Goal: Information Seeking & Learning: Learn about a topic

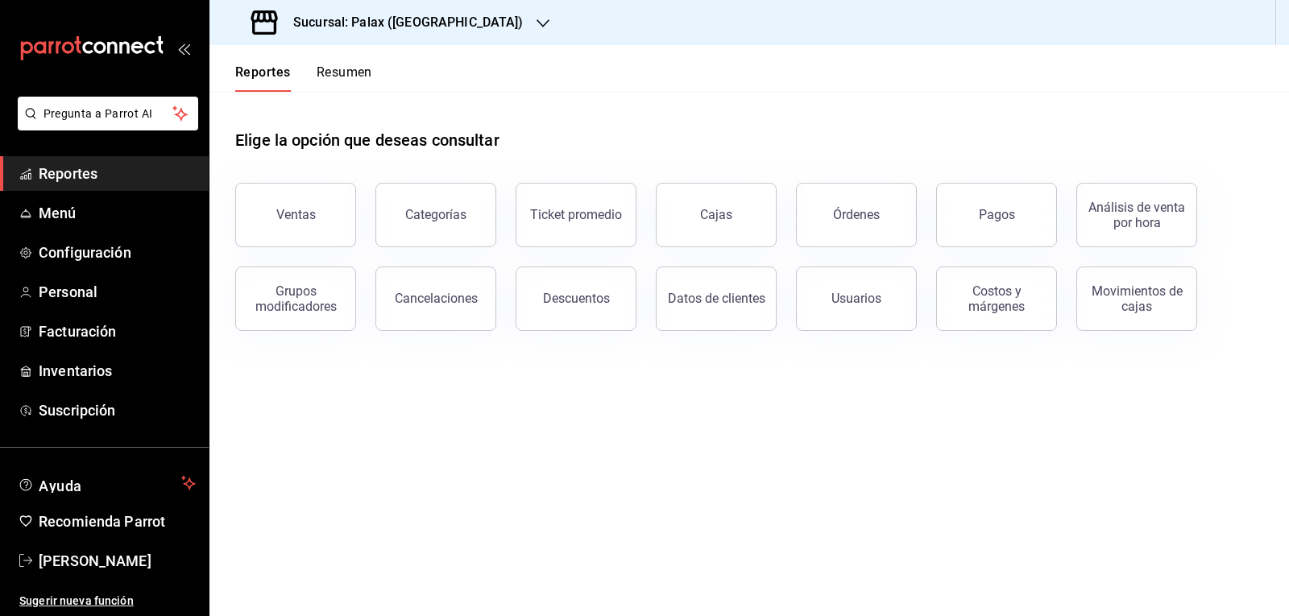
click at [313, 214] on div "Ventas" at bounding box center [295, 214] width 39 height 15
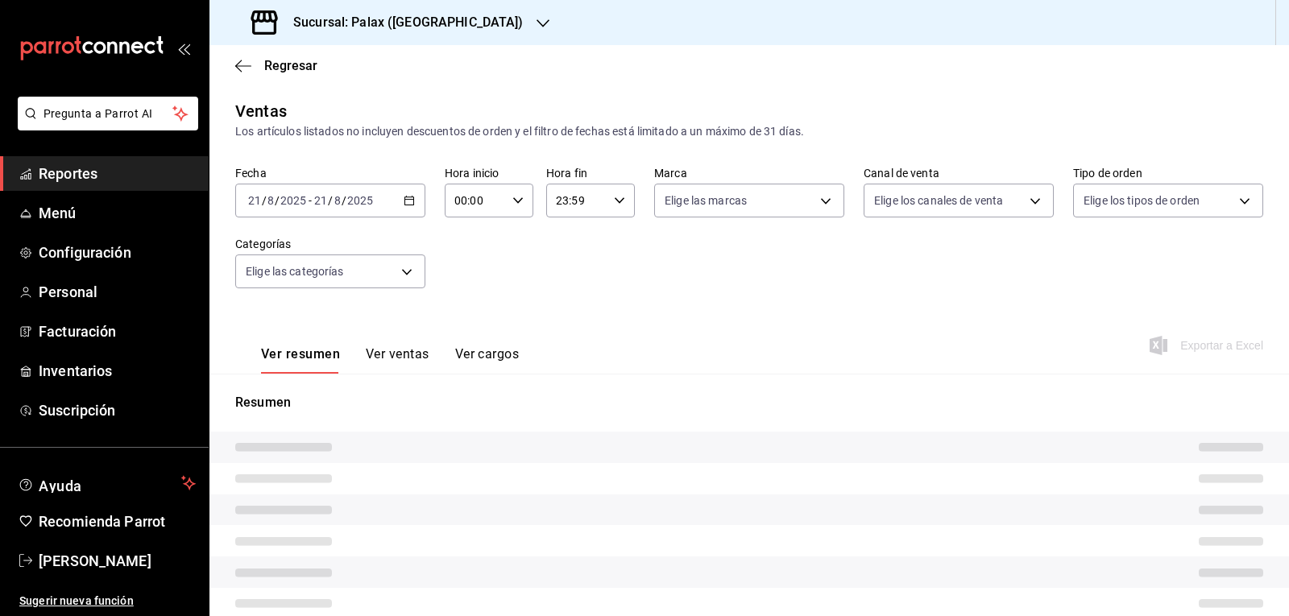
type input "07:00"
type input "15:00"
type input "PARROT,UBER_EATS,RAPPI,DIDI_FOOD,ONLINE"
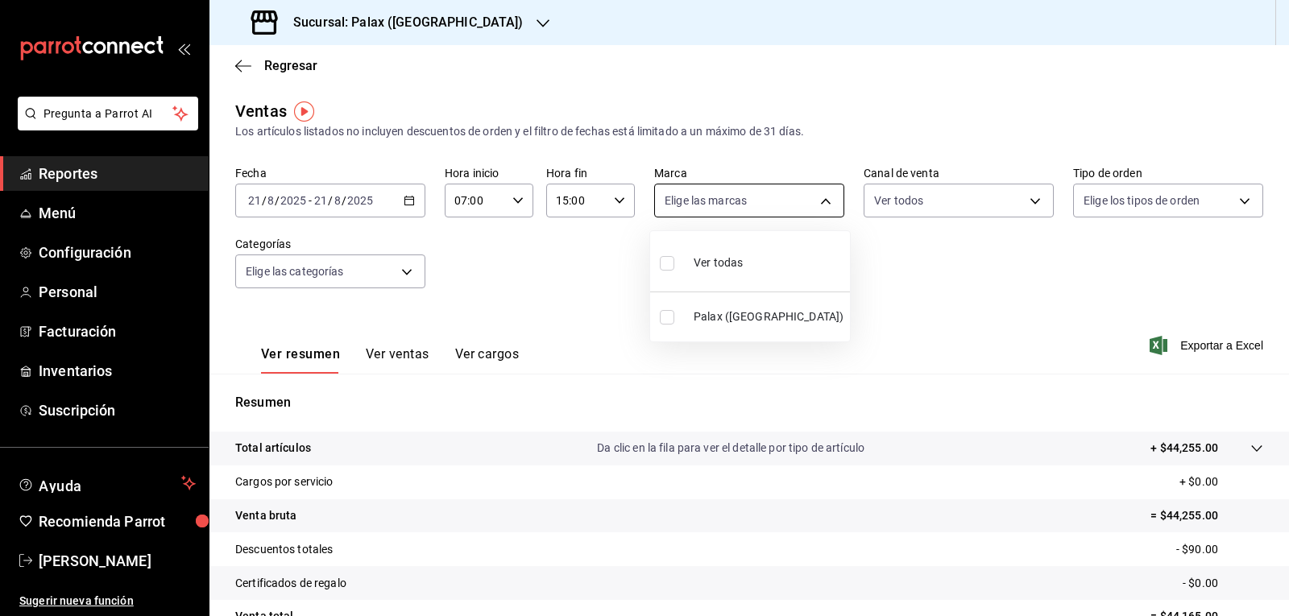
click at [818, 204] on body "Pregunta a Parrot AI Reportes Menú Configuración Personal Facturación Inventari…" at bounding box center [644, 308] width 1289 height 616
click at [666, 267] on input "checkbox" at bounding box center [667, 263] width 15 height 15
checkbox input "true"
type input "8510d572-c45f-4696-9a08-afbf2d111022"
checkbox input "true"
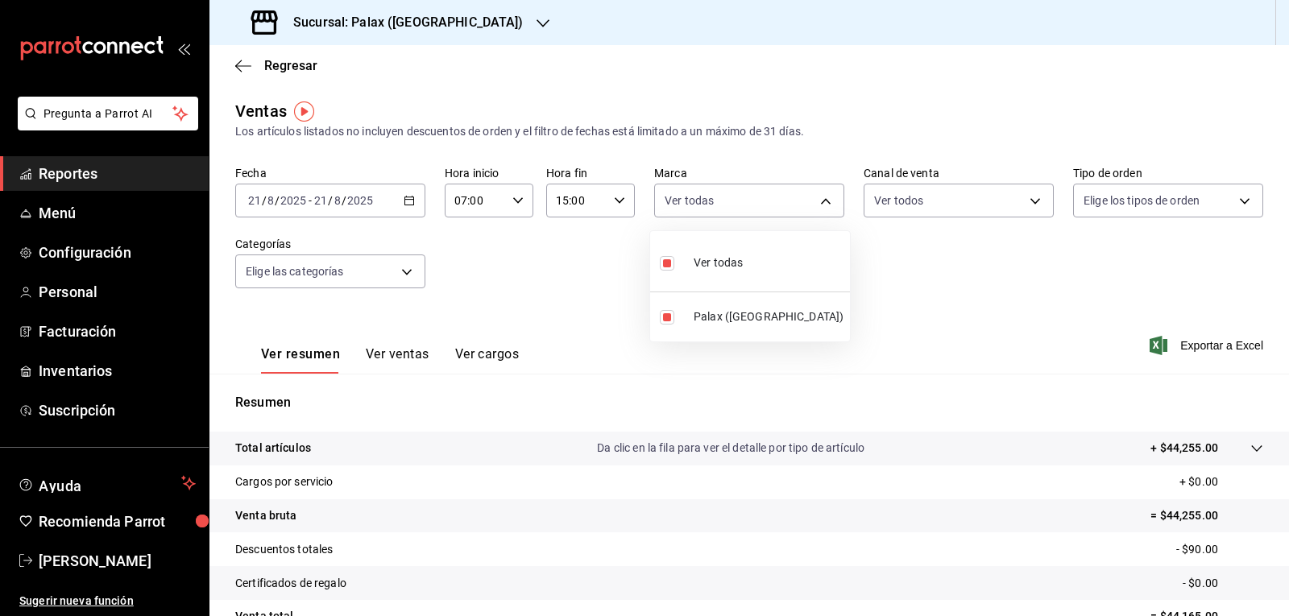
click at [1026, 198] on div at bounding box center [644, 308] width 1289 height 616
click at [1026, 198] on body "Pregunta a Parrot AI Reportes Menú Configuración Personal Facturación Inventari…" at bounding box center [644, 308] width 1289 height 616
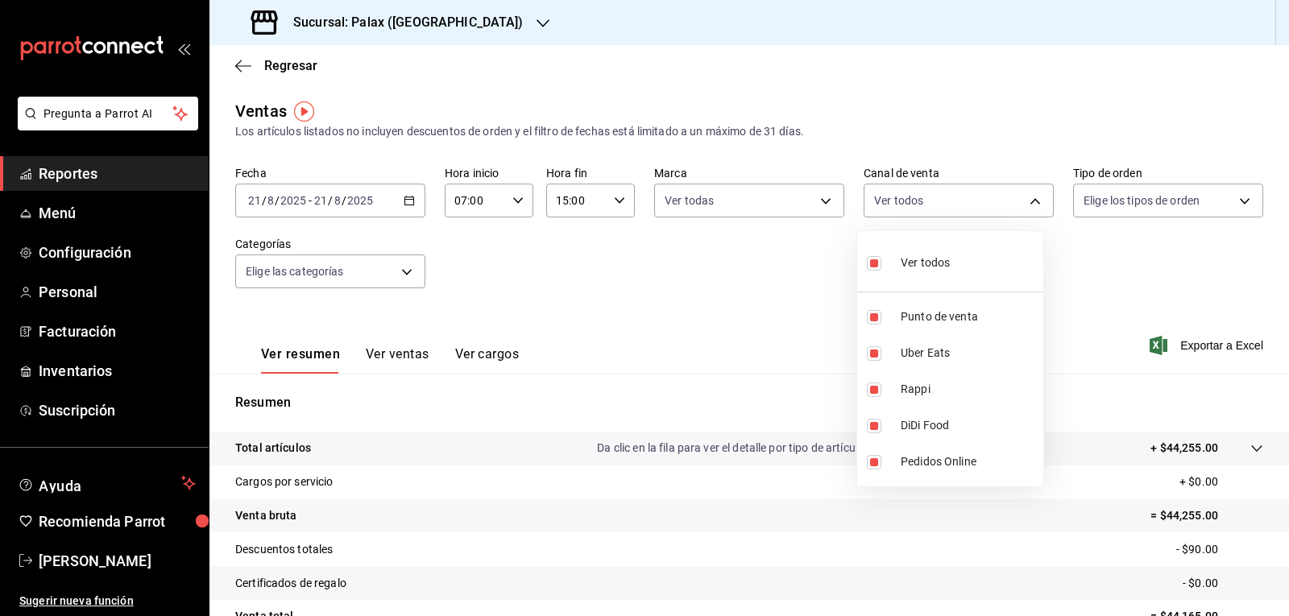
click at [1234, 196] on div at bounding box center [644, 308] width 1289 height 616
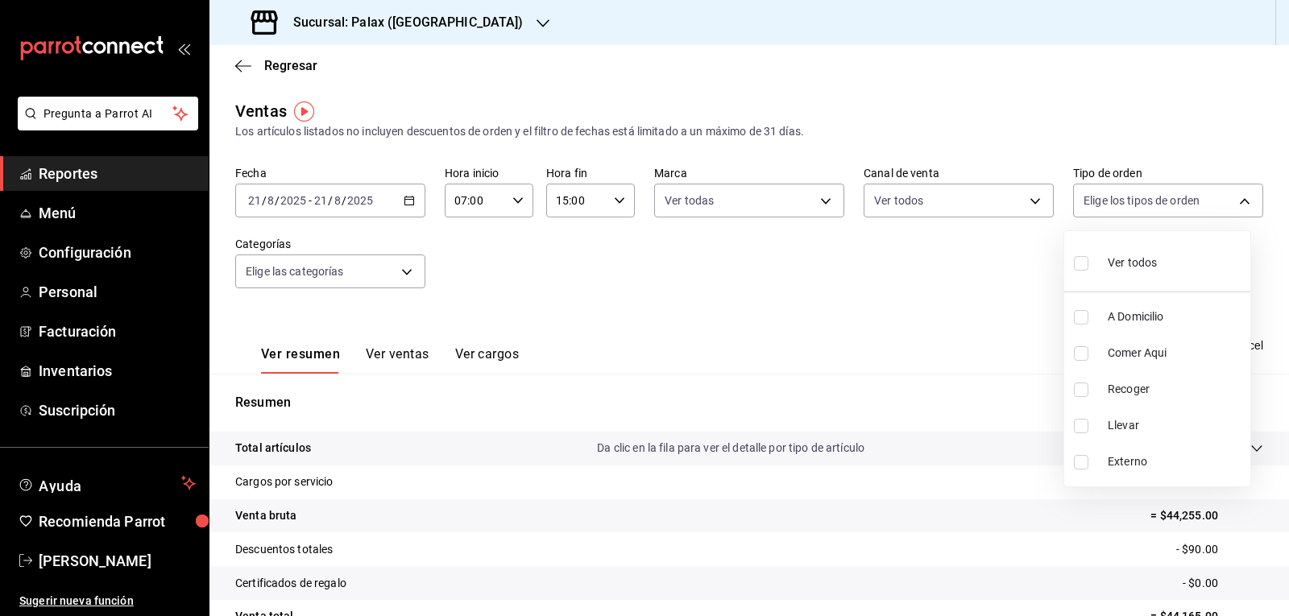
click at [1234, 196] on body "Pregunta a Parrot AI Reportes Menú Configuración Personal Facturación Inventari…" at bounding box center [644, 308] width 1289 height 616
click at [1083, 262] on input "checkbox" at bounding box center [1081, 263] width 15 height 15
checkbox input "true"
type input "6d325fbd-53e7-4f6b-8d89-6356796c0e8d,b8c2ff7f-0c1f-4fef-80cf-bc155c6bbc3b,a732b…"
checkbox input "true"
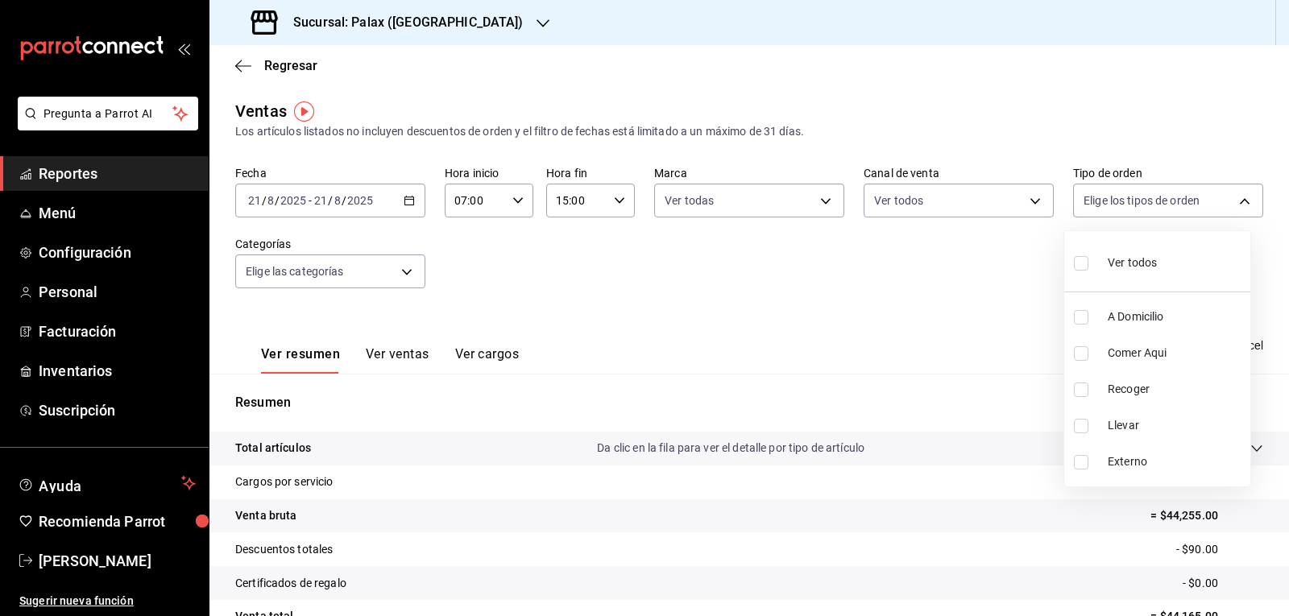
checkbox input "true"
click at [402, 271] on div at bounding box center [644, 308] width 1289 height 616
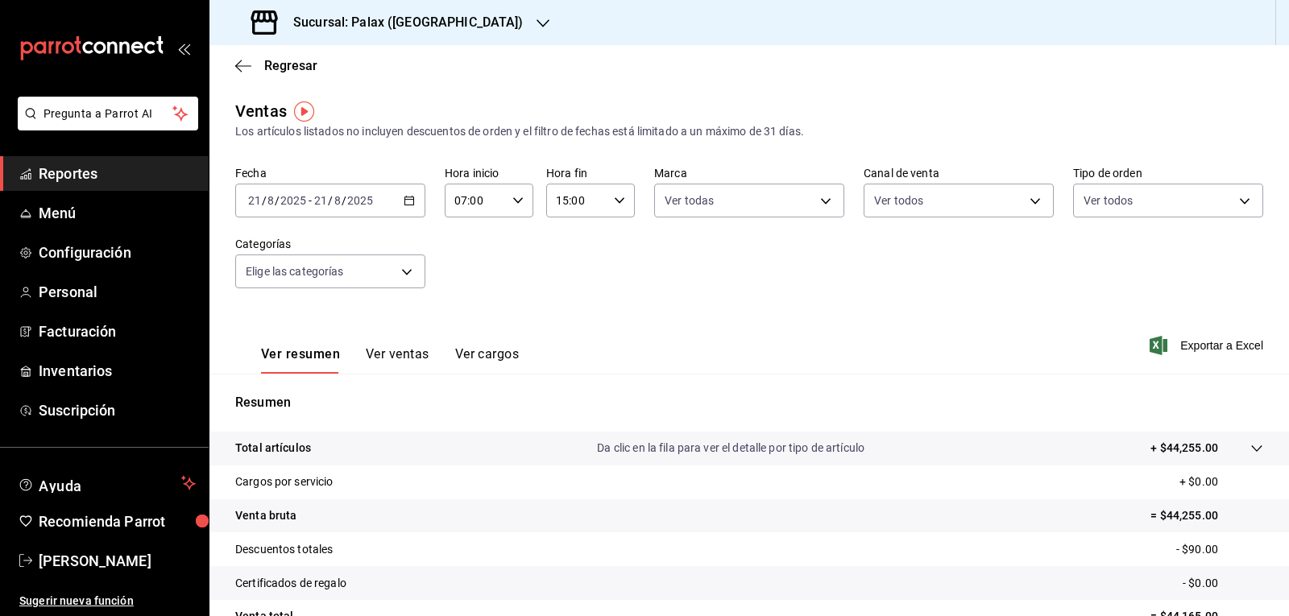
click at [402, 271] on body "Pregunta a Parrot AI Reportes Menú Configuración Personal Facturación Inventari…" at bounding box center [644, 308] width 1289 height 616
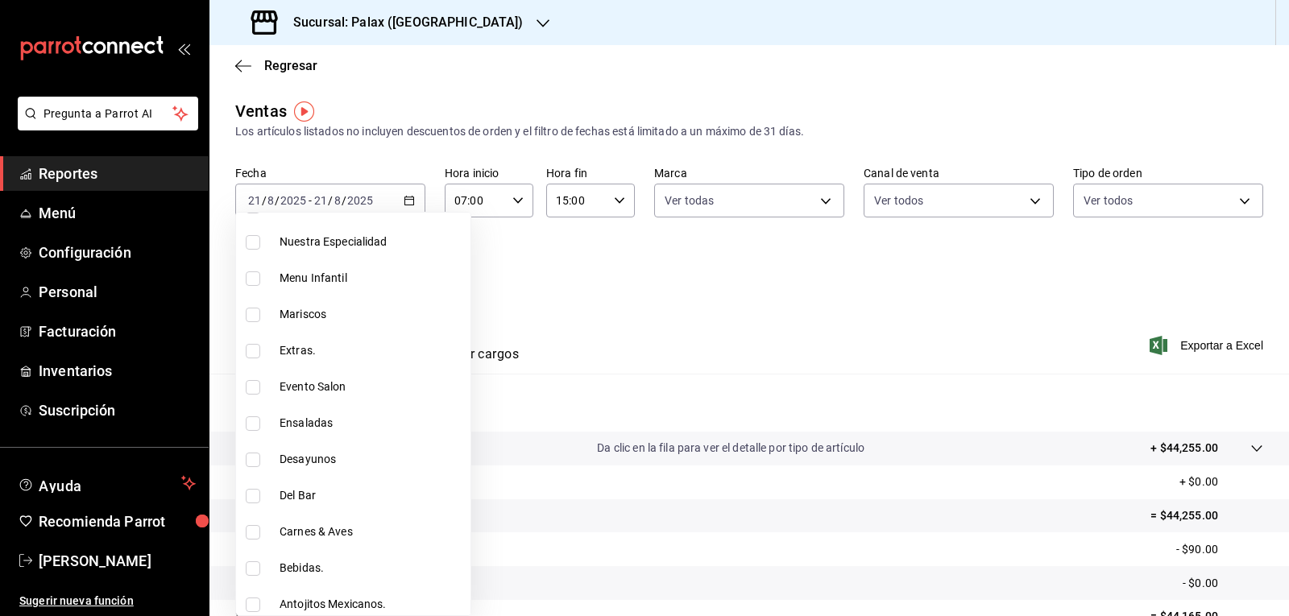
scroll to position [483, 0]
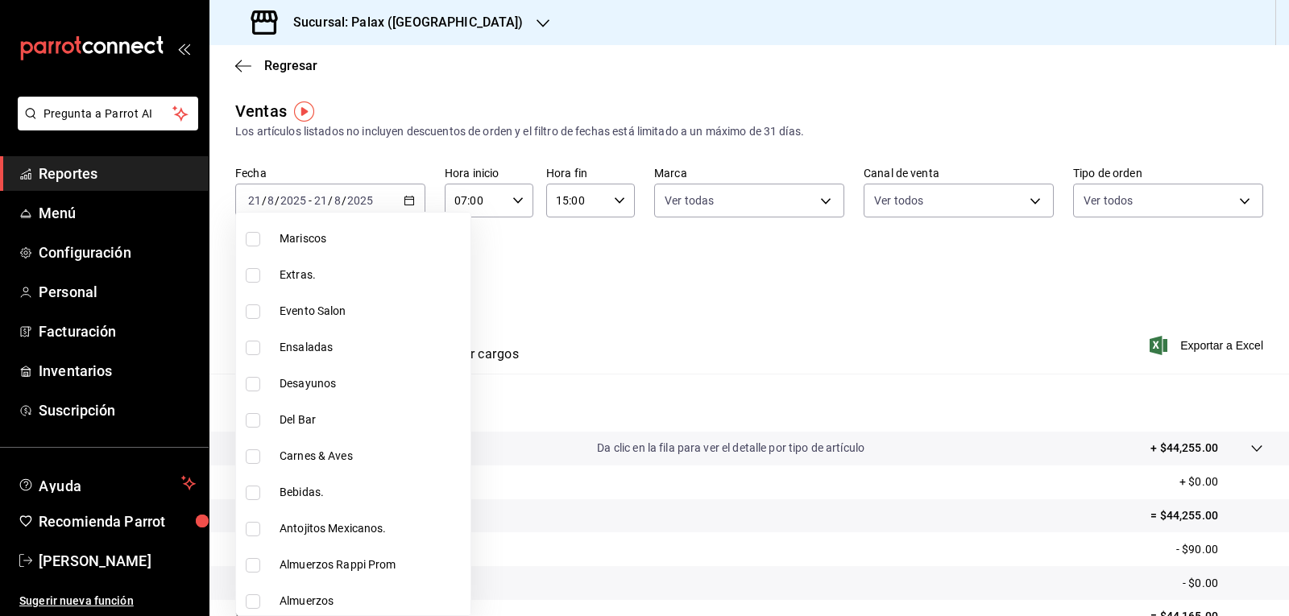
click at [251, 417] on input "checkbox" at bounding box center [253, 420] width 15 height 15
checkbox input "true"
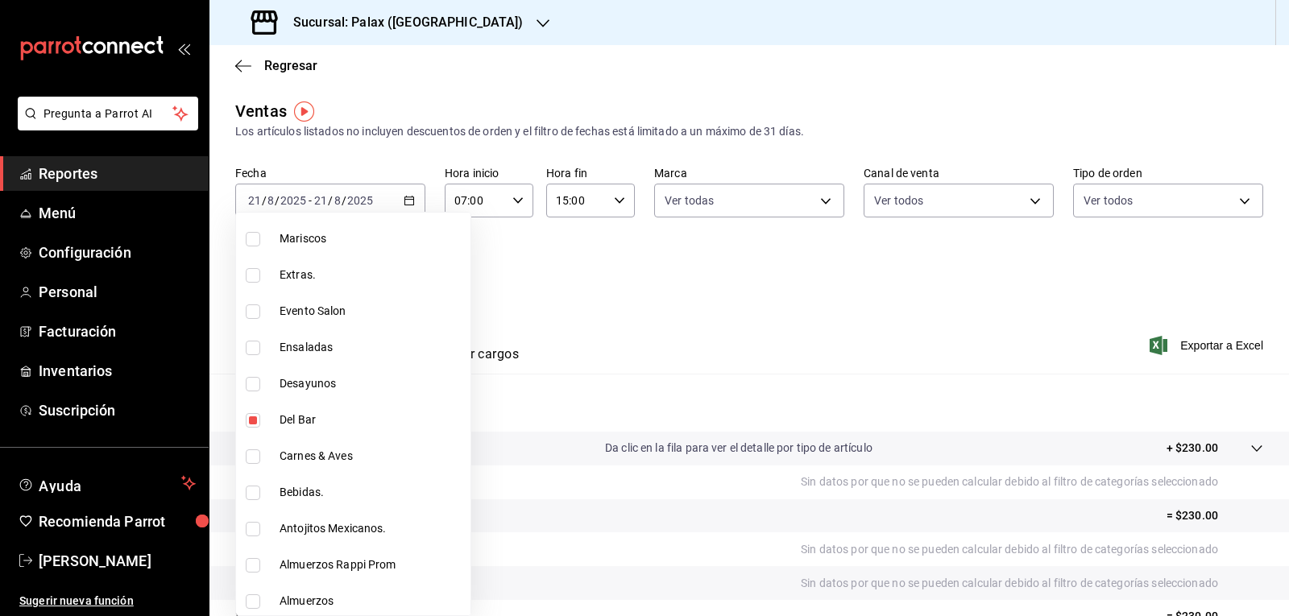
click at [251, 500] on li "Bebidas." at bounding box center [353, 493] width 234 height 36
type input "e5fa14e2-c7bb-4afd-b0cf-6d1a2447c4a1,4b82141e-e12f-4992-9202-ab169af21a46"
checkbox input "true"
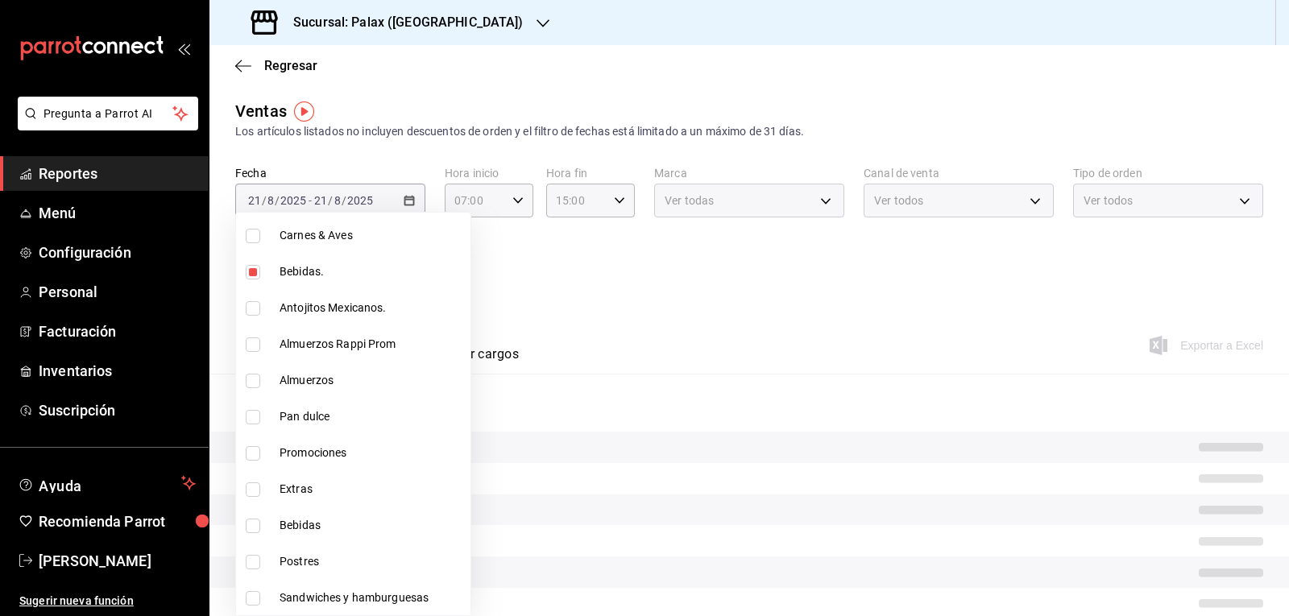
scroll to position [725, 0]
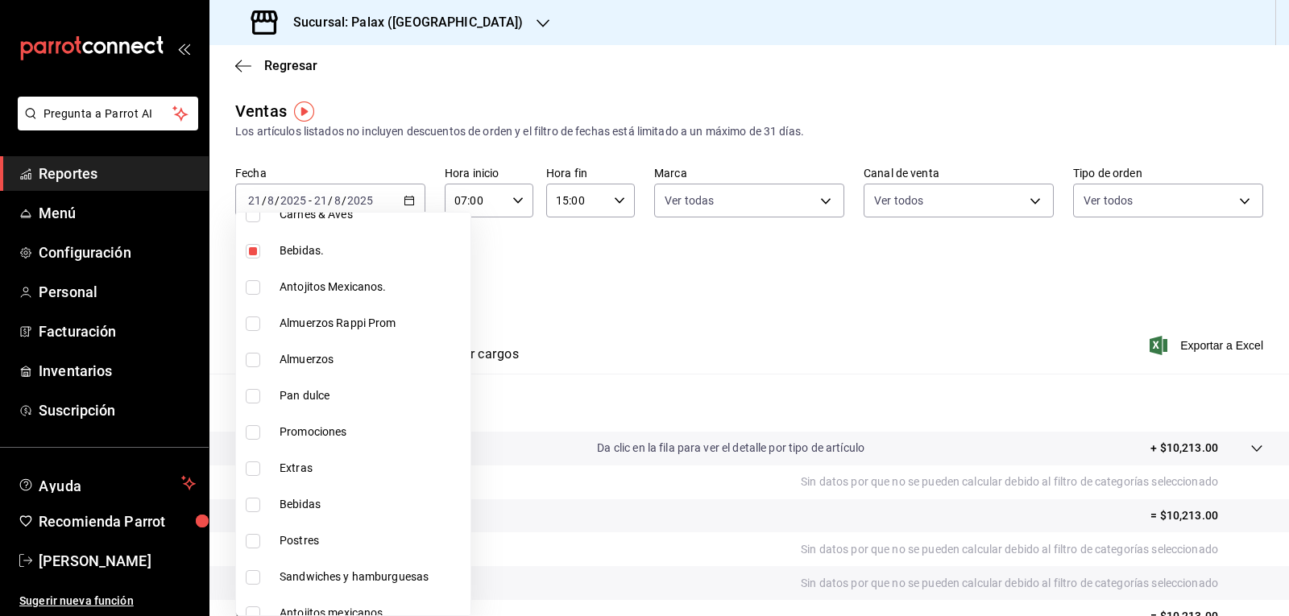
click at [253, 505] on input "checkbox" at bounding box center [253, 505] width 15 height 15
checkbox input "true"
type input "e5fa14e2-c7bb-4afd-b0cf-6d1a2447c4a1,4b82141e-e12f-4992-9202-ab169af21a46,298ad…"
click at [683, 297] on div at bounding box center [644, 308] width 1289 height 616
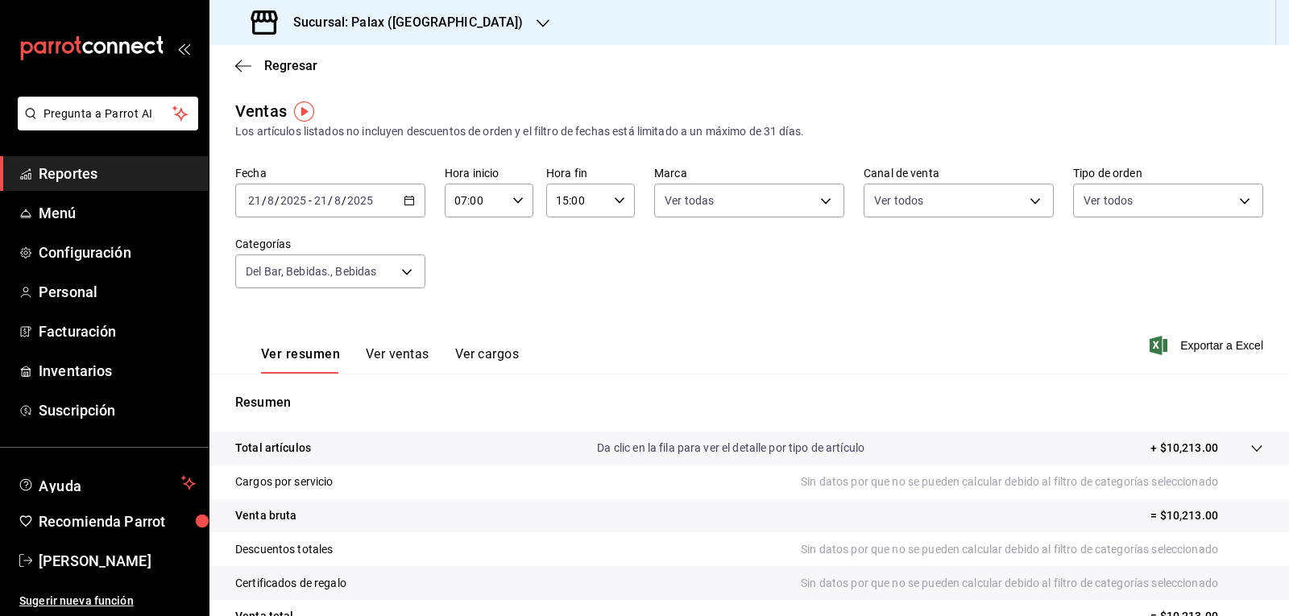
click at [408, 353] on button "Ver ventas" at bounding box center [398, 359] width 64 height 27
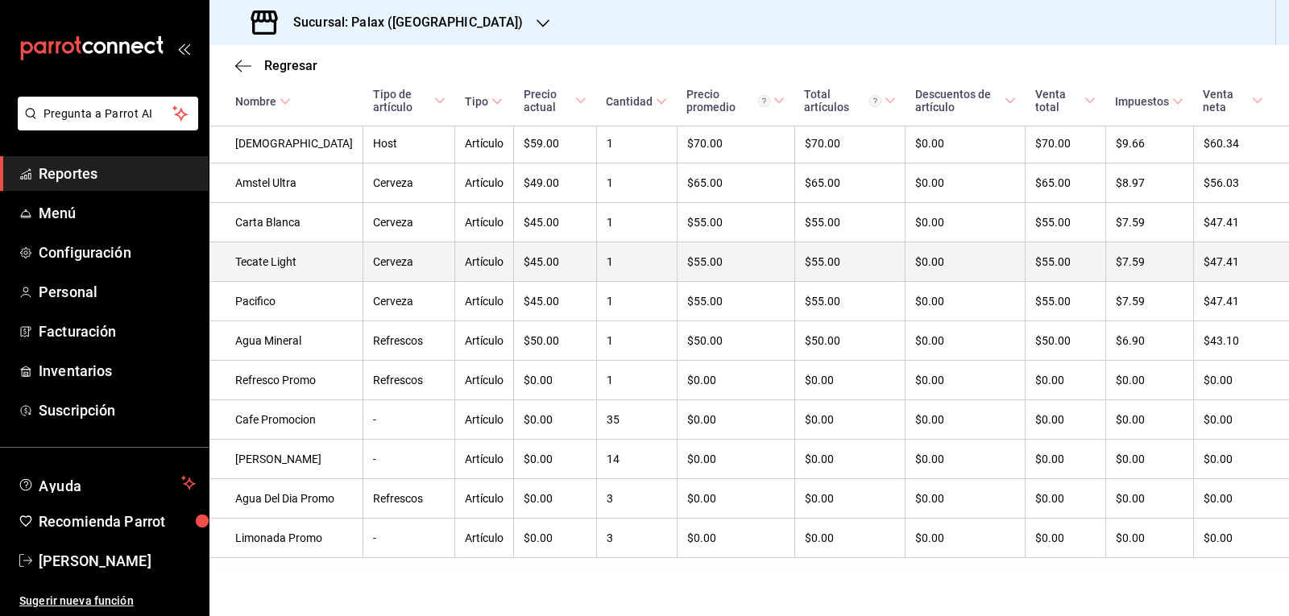
scroll to position [988, 0]
